Goal: Task Accomplishment & Management: Complete application form

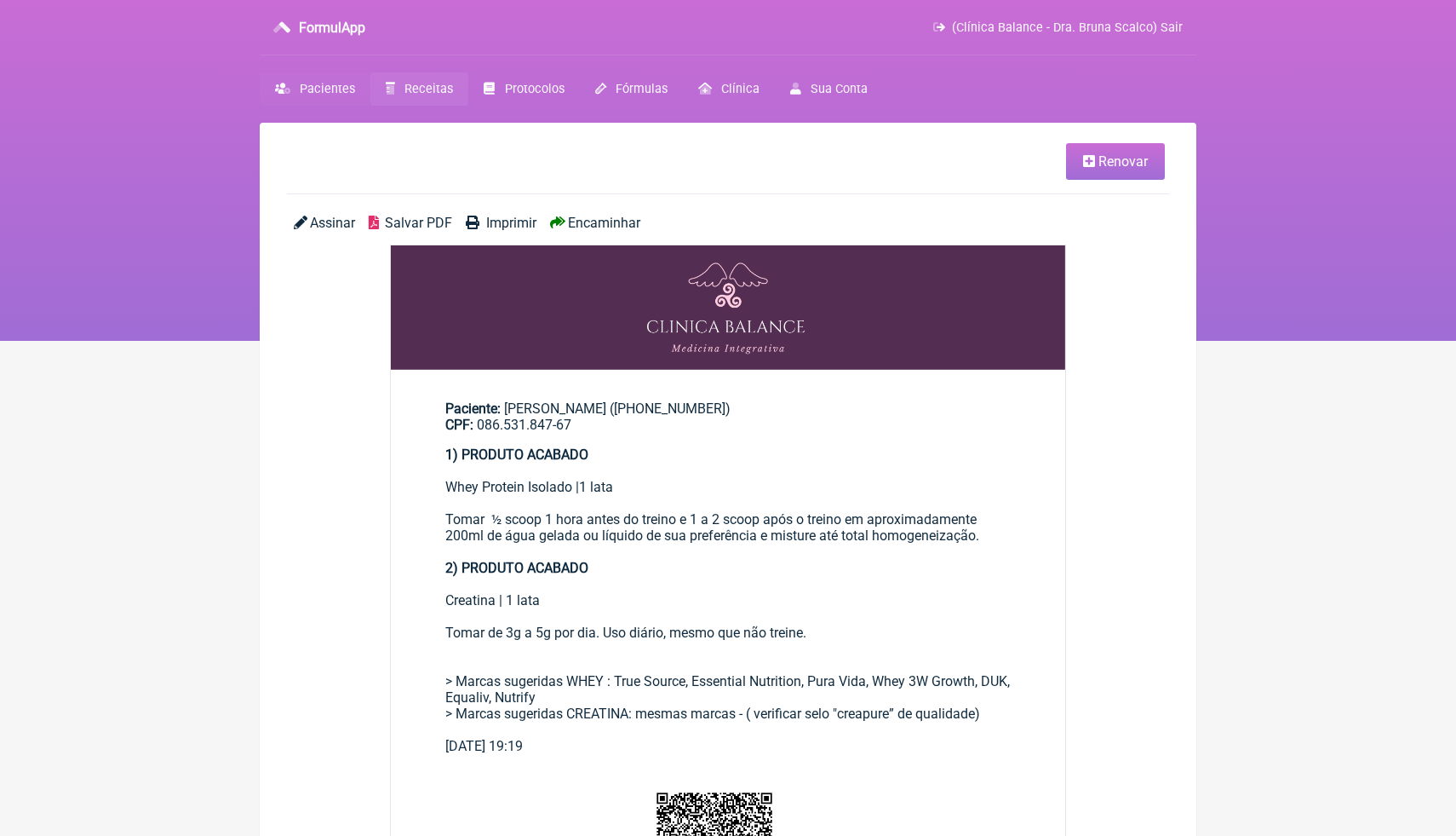
click at [328, 87] on span "Pacientes" at bounding box center [327, 89] width 55 height 15
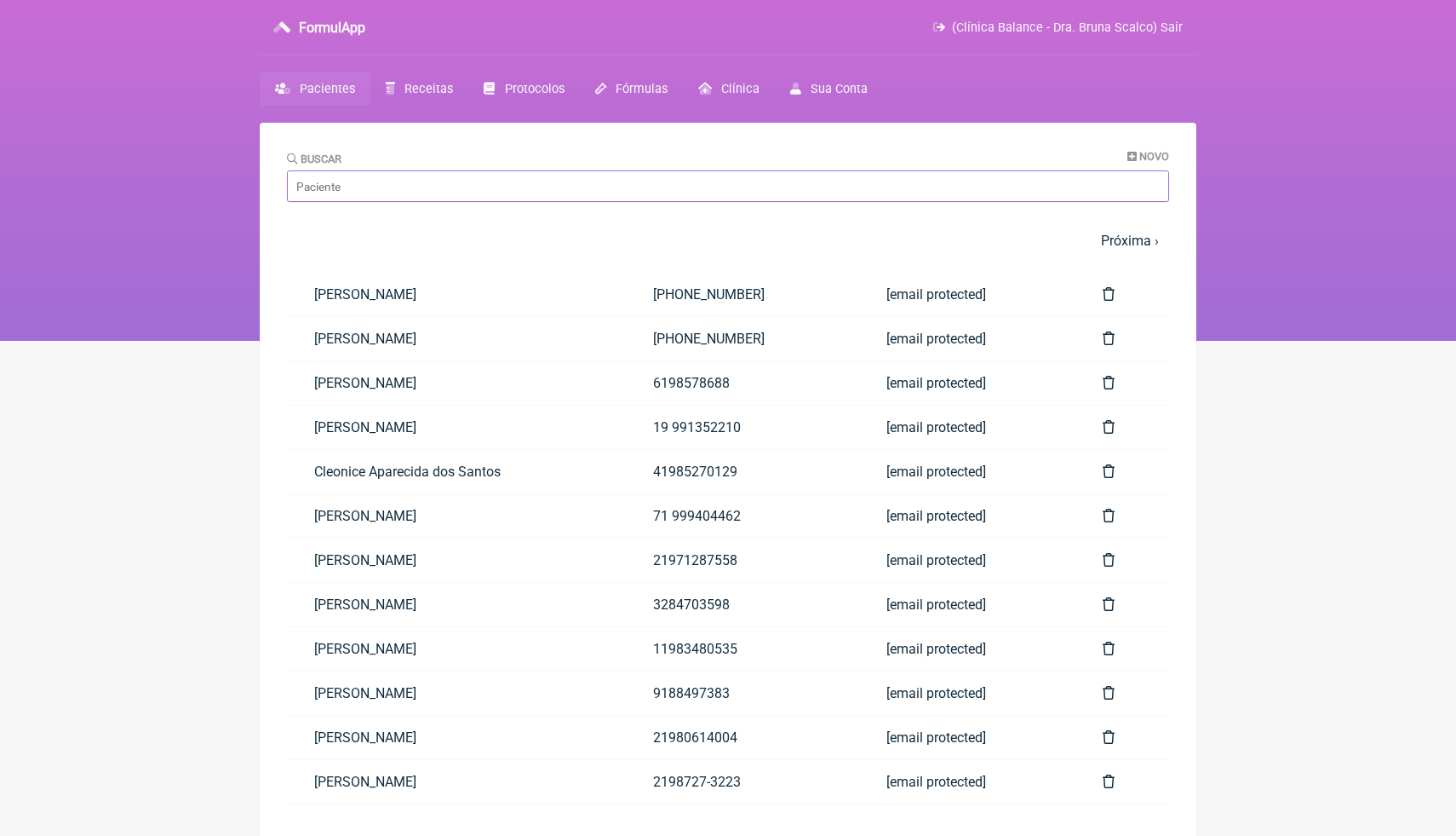
click at [430, 188] on input "Buscar" at bounding box center [728, 186] width 882 height 31
click at [1139, 161] on span "Novo" at bounding box center [1154, 155] width 29 height 13
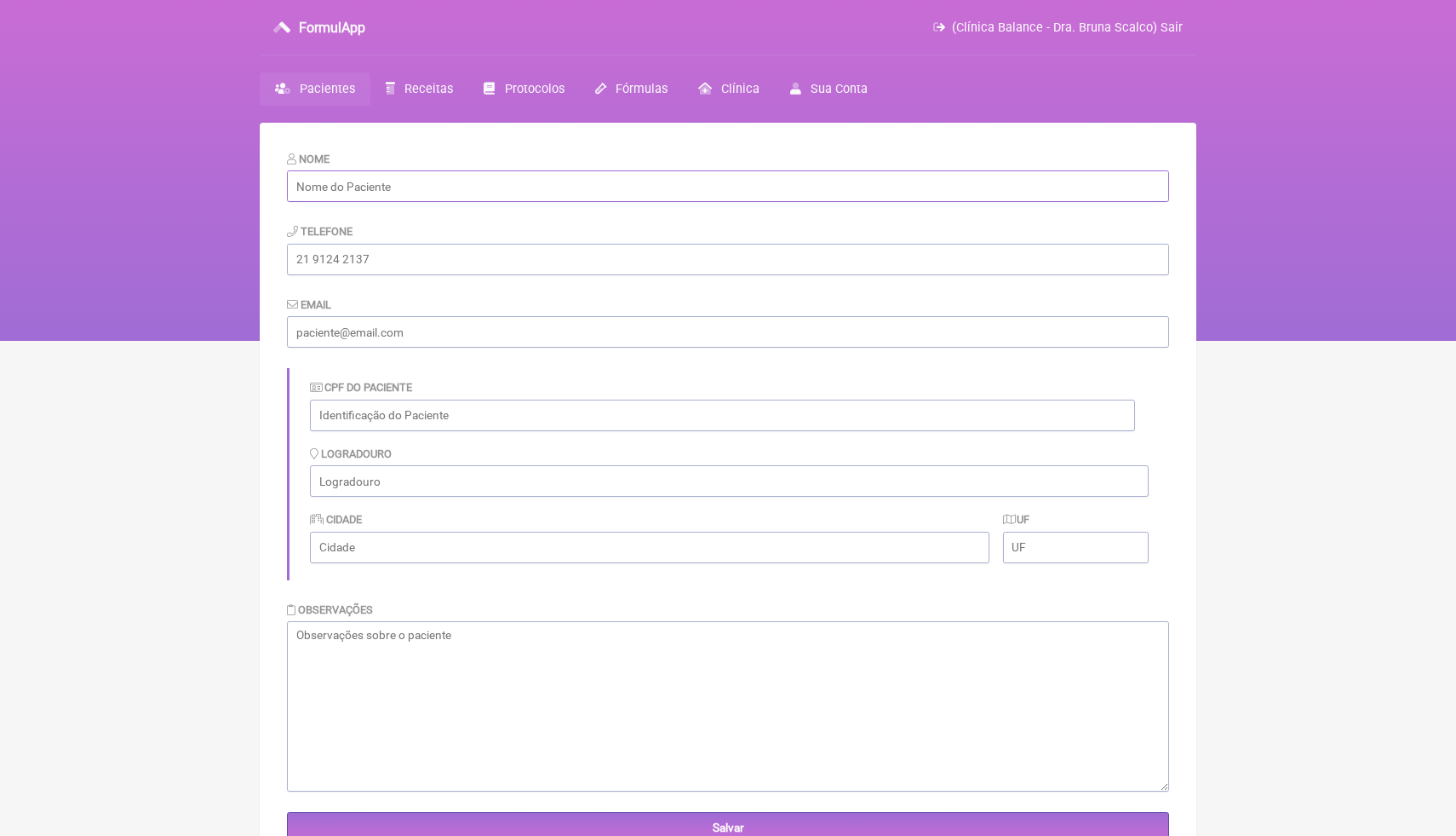
click at [685, 187] on input "text" at bounding box center [728, 186] width 882 height 31
paste input "[PERSON_NAME]"
type input "[PERSON_NAME]"
click at [459, 258] on input "tel" at bounding box center [728, 260] width 882 height 31
paste input "072.350.458-09"
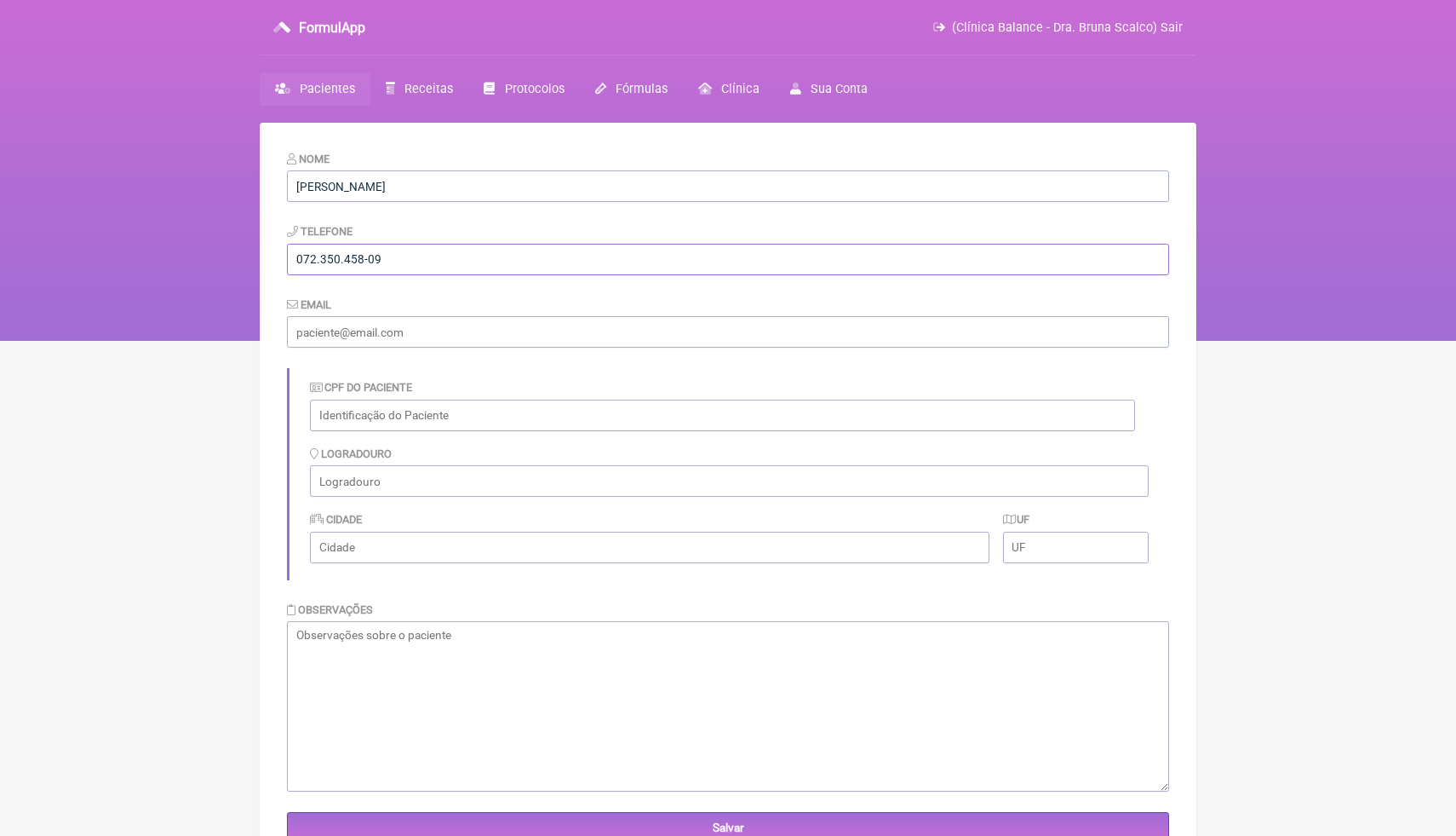
type input "072.350.458-09"
click at [448, 333] on input "email" at bounding box center [728, 331] width 882 height 31
click at [439, 338] on input "email" at bounding box center [728, 331] width 882 height 31
paste input "[EMAIL_ADDRESS][DOMAIN_NAME]"
type input "[EMAIL_ADDRESS][DOMAIN_NAME]"
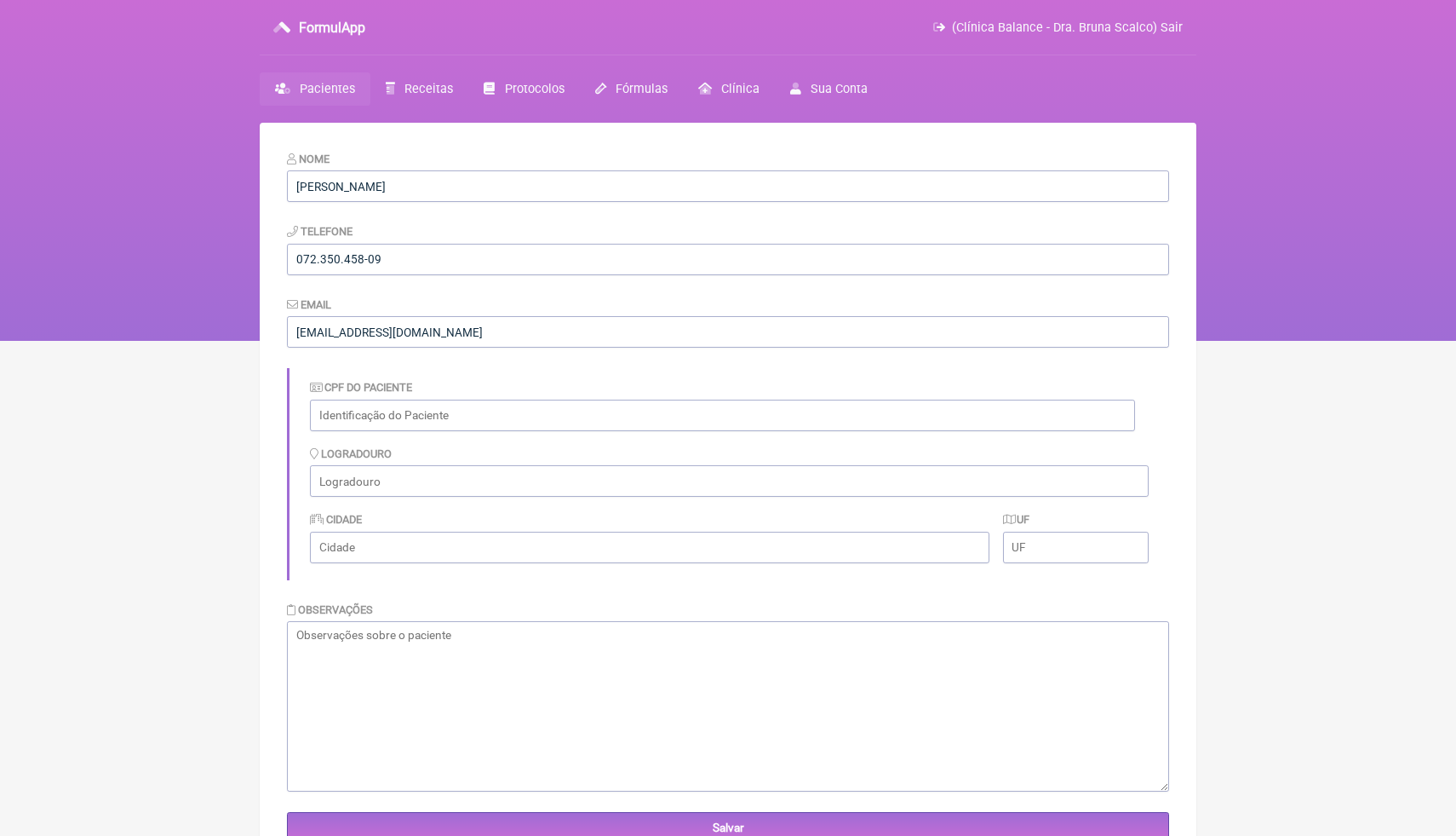
click at [260, 369] on main "Nome [PERSON_NAME] Telefone 072.350.458-09 Email [EMAIL_ADDRESS][DOMAIN_NAME] C…" at bounding box center [728, 541] width 937 height 836
click at [484, 414] on input "text" at bounding box center [722, 415] width 825 height 31
paste input "[PHONE_NUMBER]"
type input "[PHONE_NUMBER]"
click at [498, 379] on div "CPF do Paciente [PHONE_NUMBER]" at bounding box center [722, 404] width 825 height 52
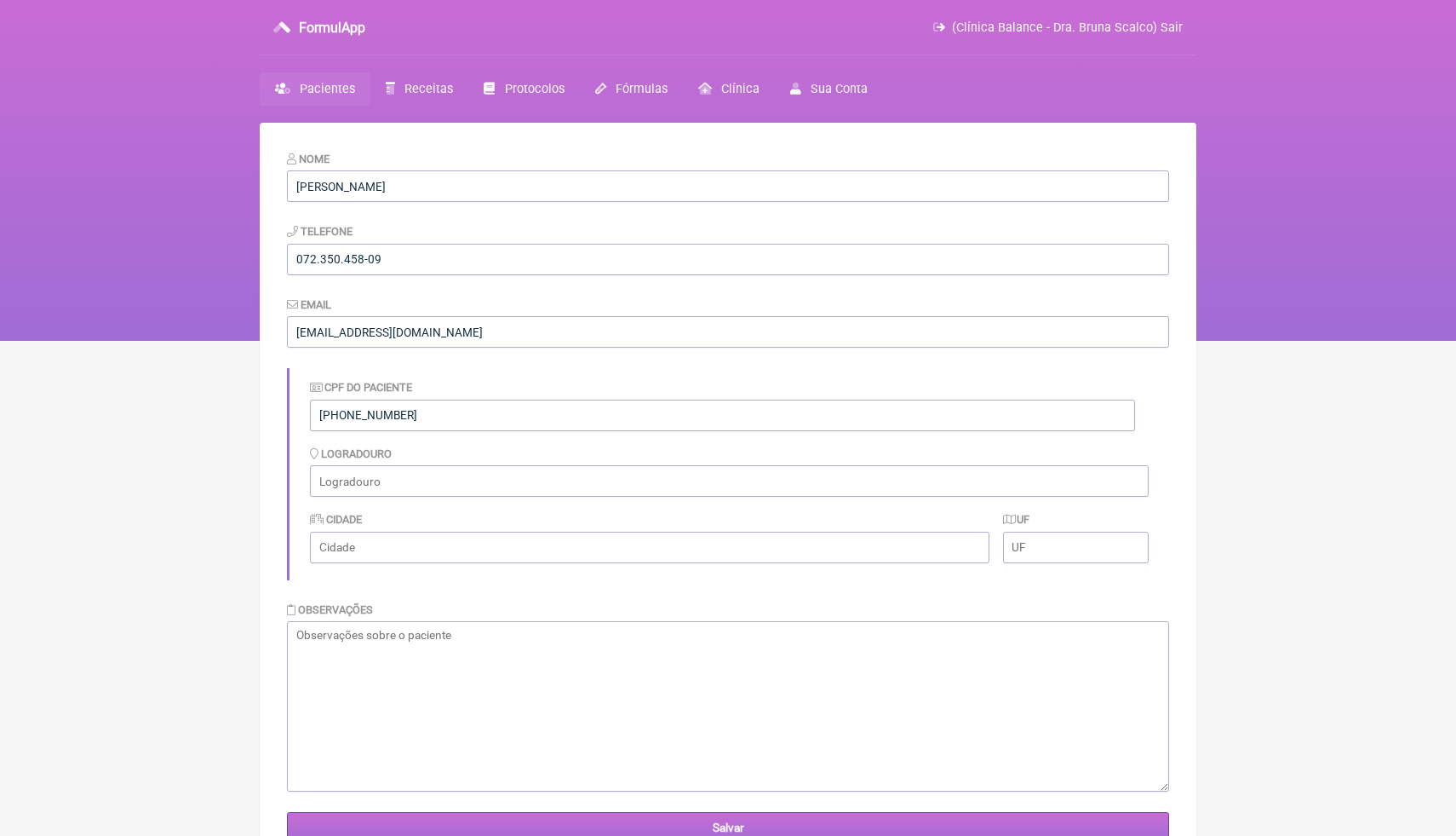
click at [459, 833] on input "Salvar" at bounding box center [728, 828] width 882 height 31
